Goal: Find specific page/section: Find specific page/section

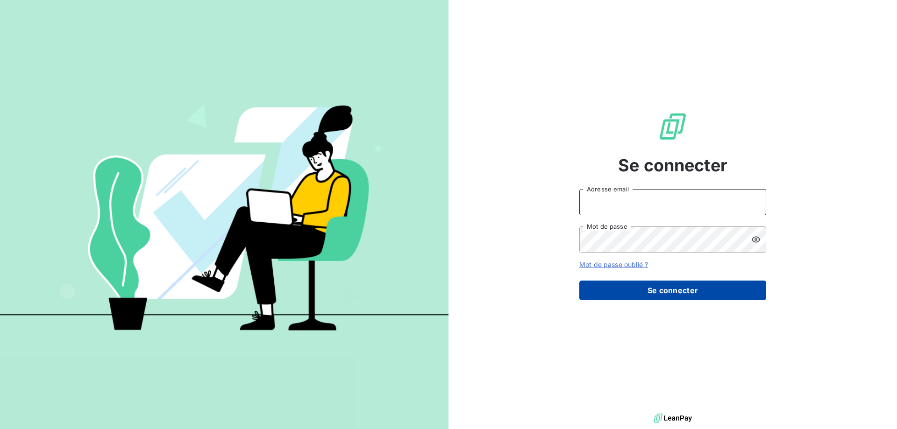
type input "[EMAIL_ADDRESS][DOMAIN_NAME]"
click at [619, 286] on button "Se connecter" at bounding box center [672, 291] width 187 height 20
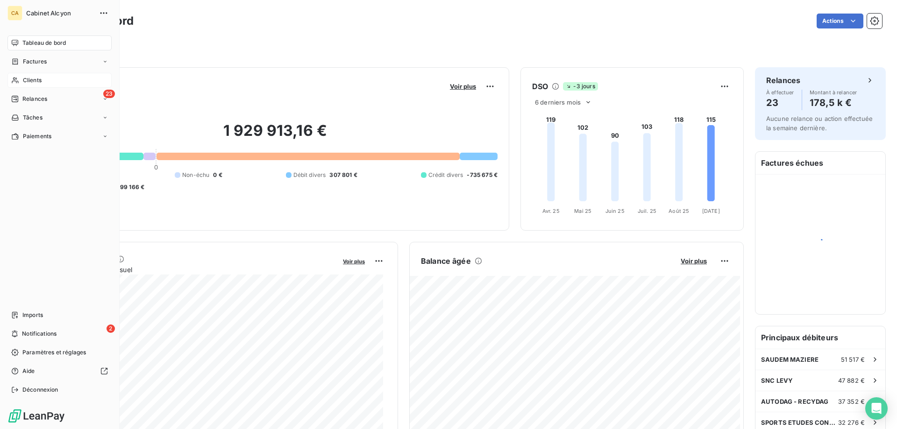
click at [34, 84] on span "Clients" at bounding box center [32, 80] width 19 height 8
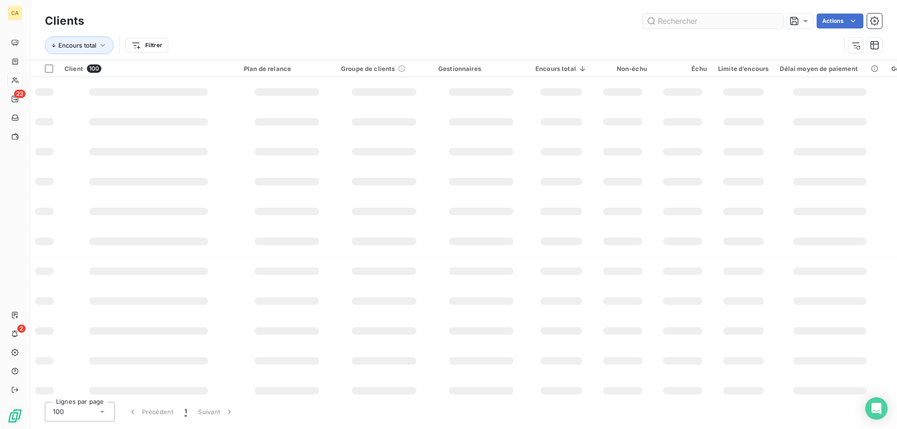
click at [693, 19] on input "text" at bounding box center [713, 21] width 140 height 15
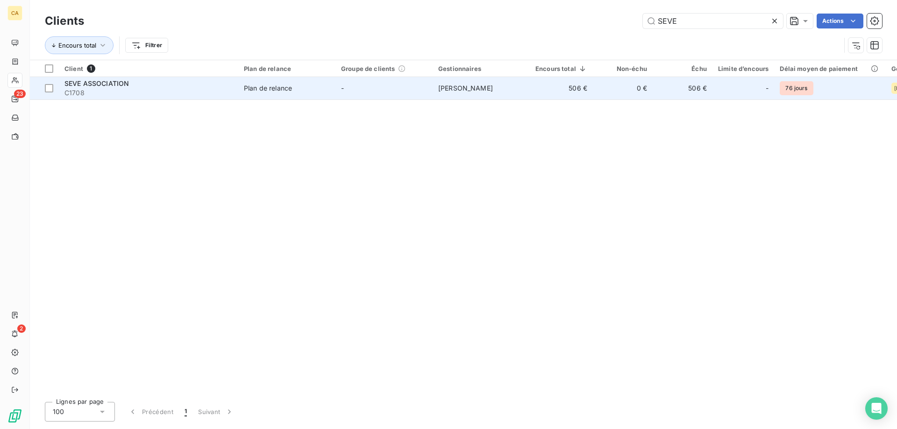
type input "SEVE"
click at [478, 86] on span "Vincent Bonnefond" at bounding box center [465, 88] width 55 height 8
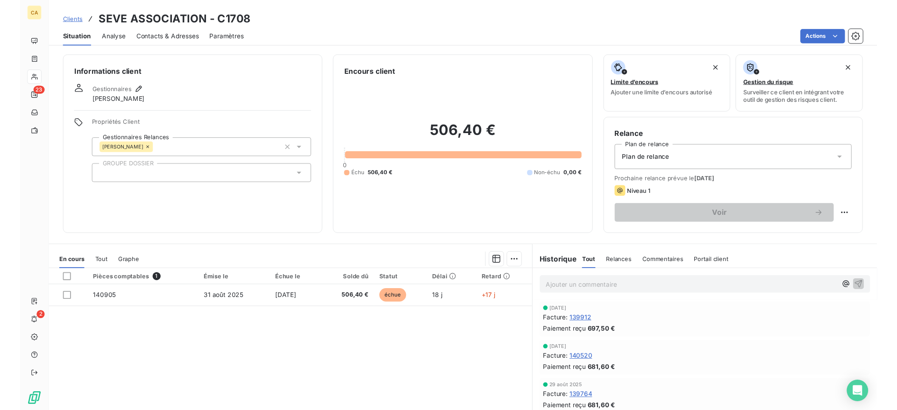
scroll to position [47, 0]
